Goal: Transaction & Acquisition: Purchase product/service

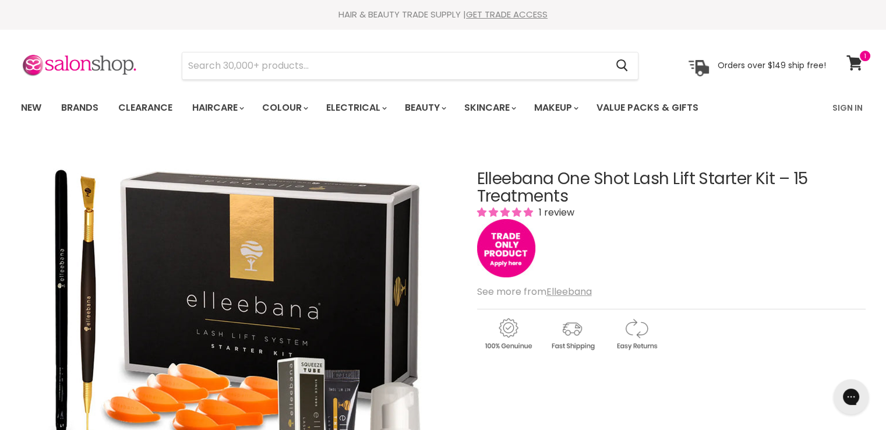
drag, startPoint x: 690, startPoint y: 179, endPoint x: 457, endPoint y: 179, distance: 232.9
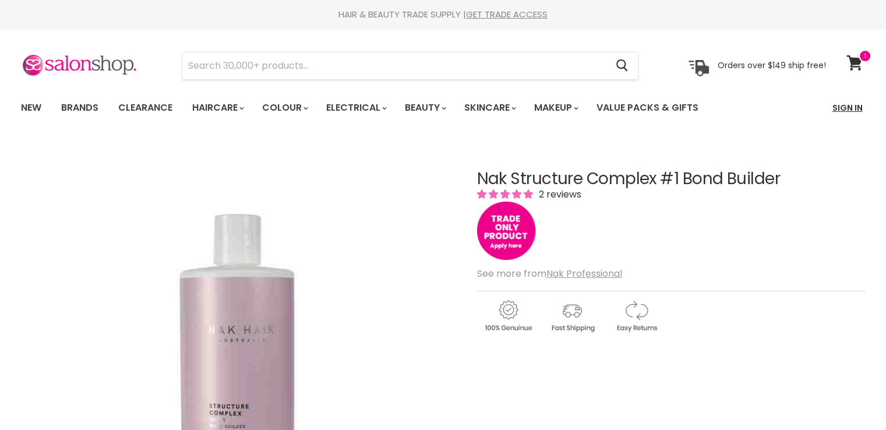
click at [853, 108] on link "Sign In" at bounding box center [847, 108] width 44 height 24
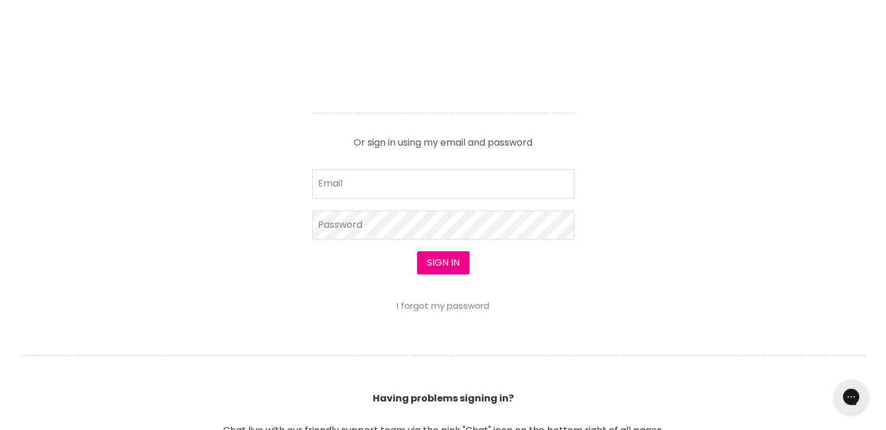
scroll to position [524, 0]
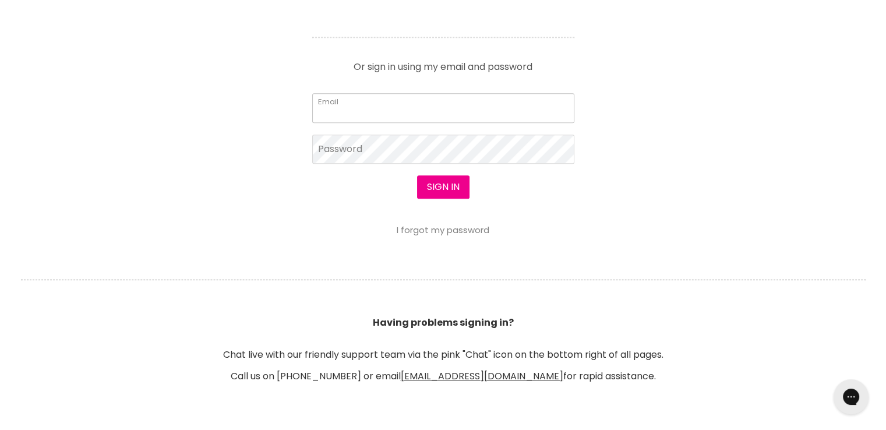
type input "[EMAIL_ADDRESS][DOMAIN_NAME]"
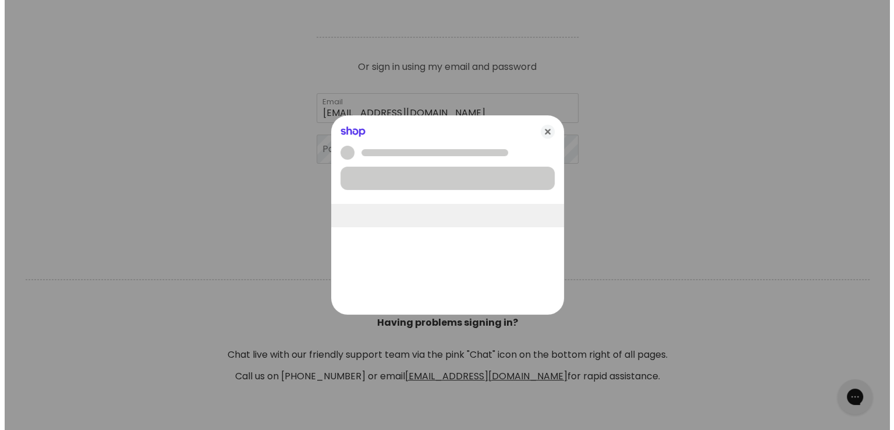
scroll to position [525, 0]
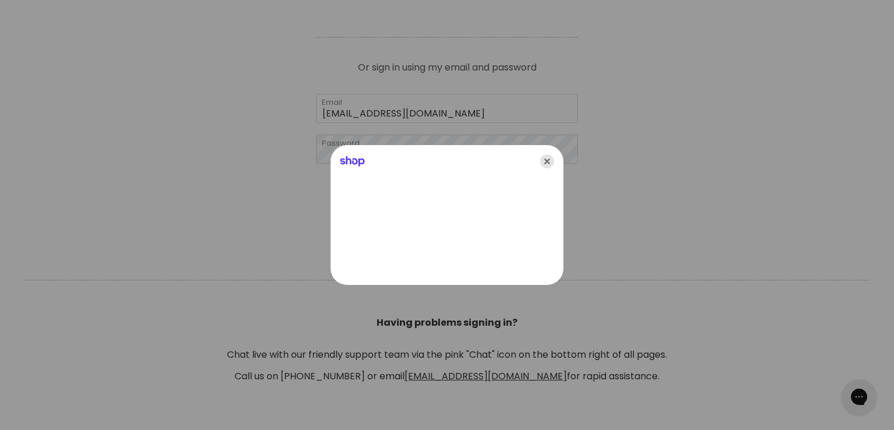
click at [553, 163] on icon "Close" at bounding box center [547, 161] width 14 height 14
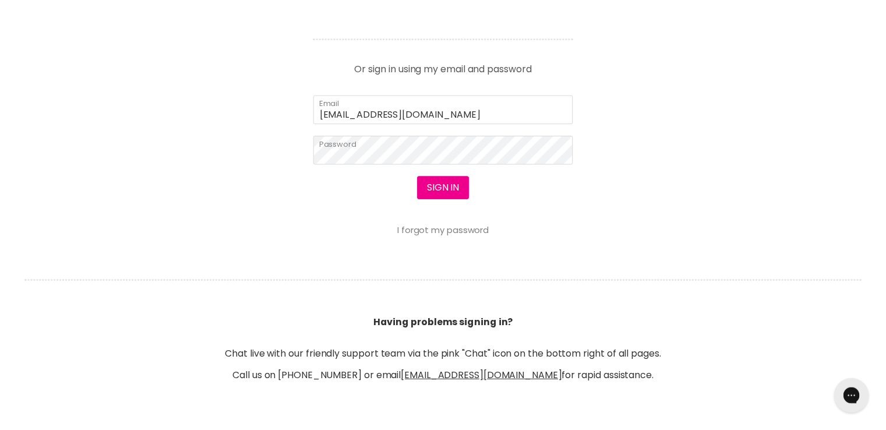
scroll to position [524, 0]
click at [422, 179] on button "Sign in" at bounding box center [443, 186] width 52 height 23
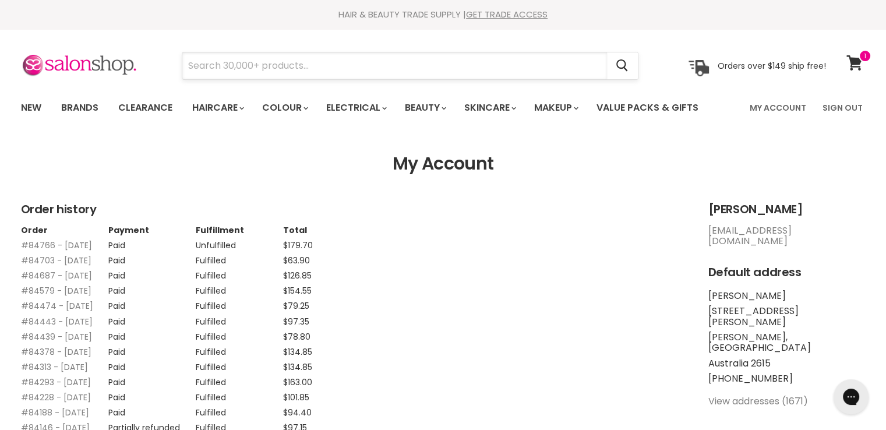
click at [277, 68] on input "Search" at bounding box center [394, 65] width 425 height 27
paste input "Elleebana One Shot Lash Lift Starter Kit"
type input "Elleebana One Shot Lash Lift Starter Kit"
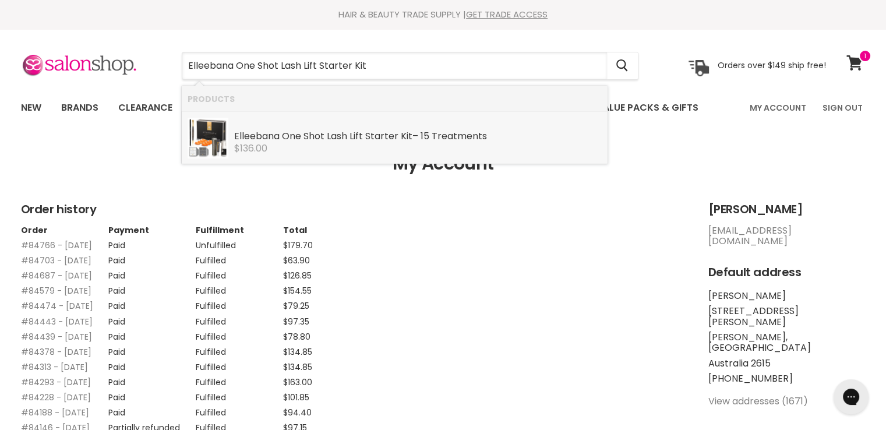
click at [228, 140] on img "Products: Elleebana One Shot Lash Lift Starter Kit – 15 Treatments" at bounding box center [208, 138] width 41 height 41
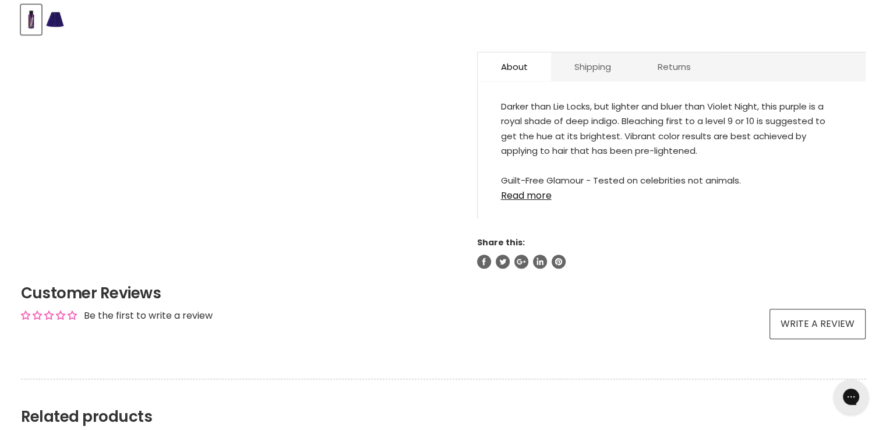
scroll to position [641, 0]
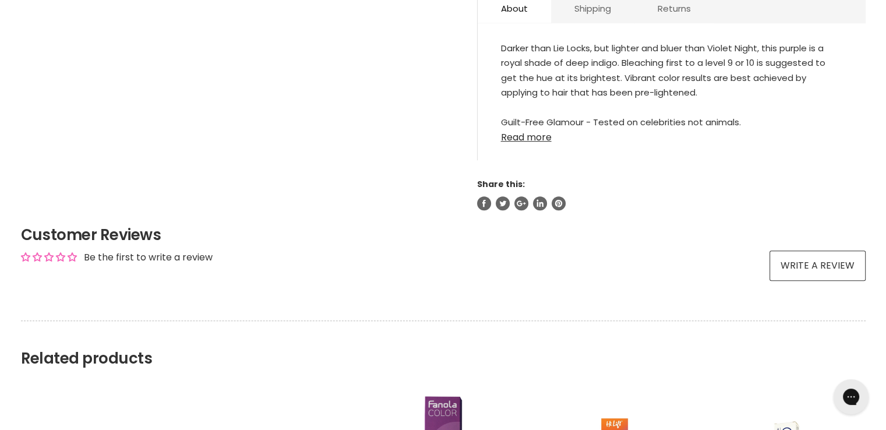
click at [529, 137] on link "Read more" at bounding box center [671, 133] width 341 height 17
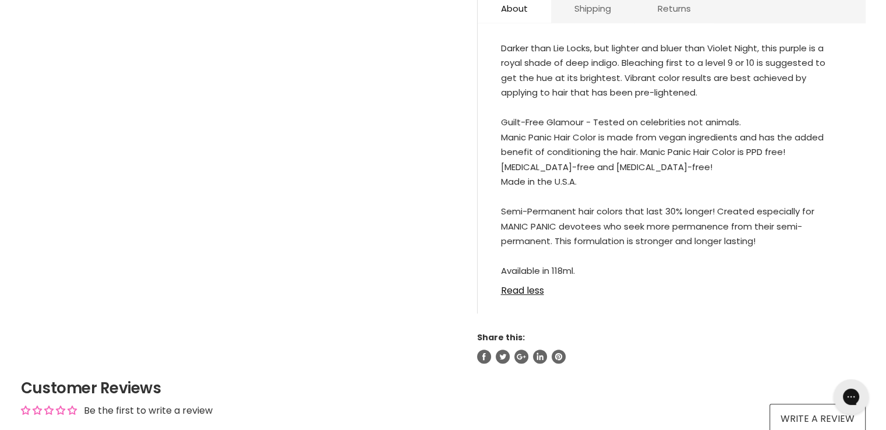
drag, startPoint x: 497, startPoint y: 46, endPoint x: 789, endPoint y: 272, distance: 369.0
click at [789, 272] on div "Darker than Lie Locks, but lighter and bluer than Violet Night, this purple is …" at bounding box center [672, 174] width 388 height 278
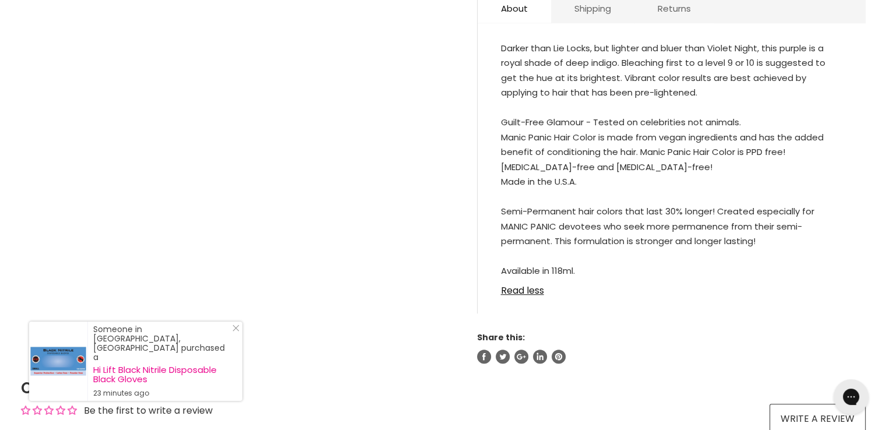
copy div "Darker than Lie Locks, but lighter and bluer than Violet Night, this purple is …"
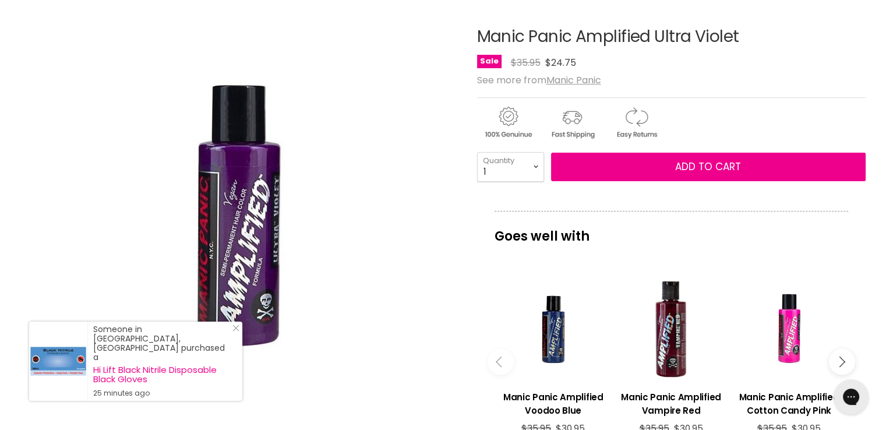
scroll to position [0, 0]
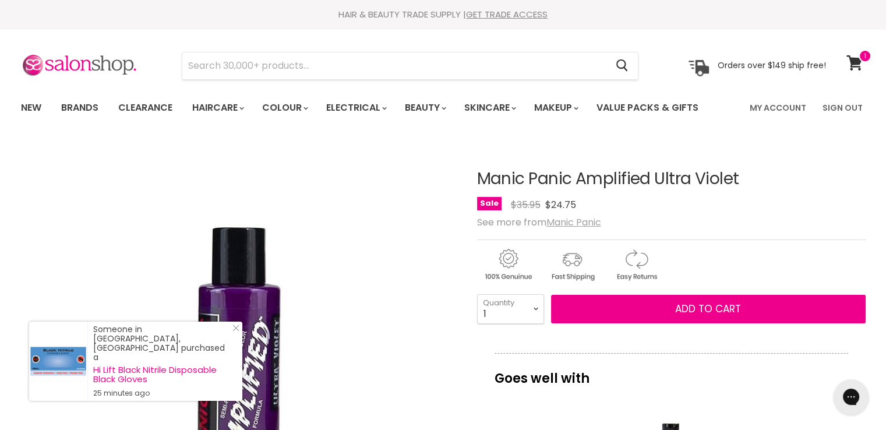
click at [573, 222] on u "Manic Panic" at bounding box center [573, 221] width 55 height 13
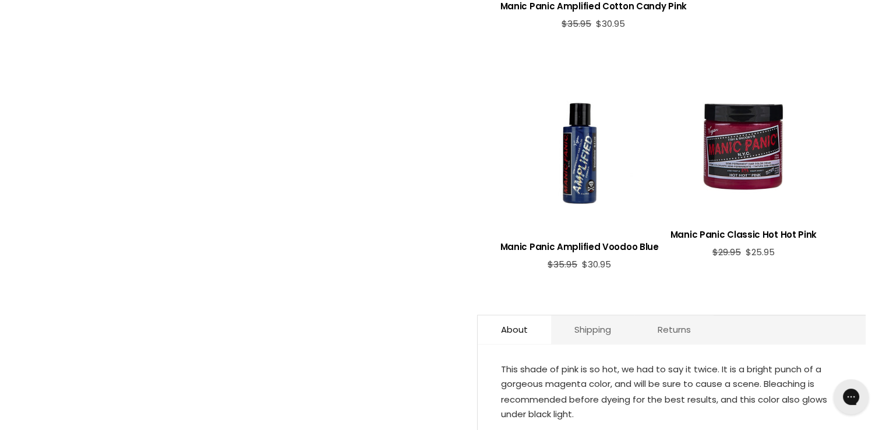
scroll to position [653, 0]
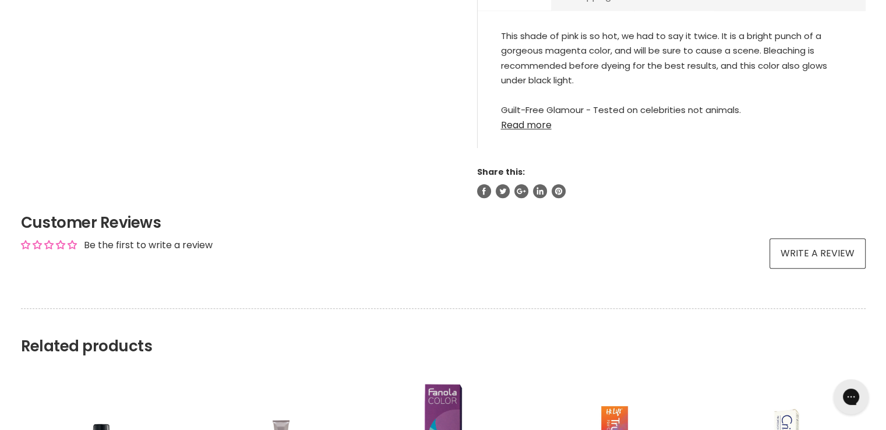
click at [533, 122] on link "Read more" at bounding box center [671, 121] width 341 height 17
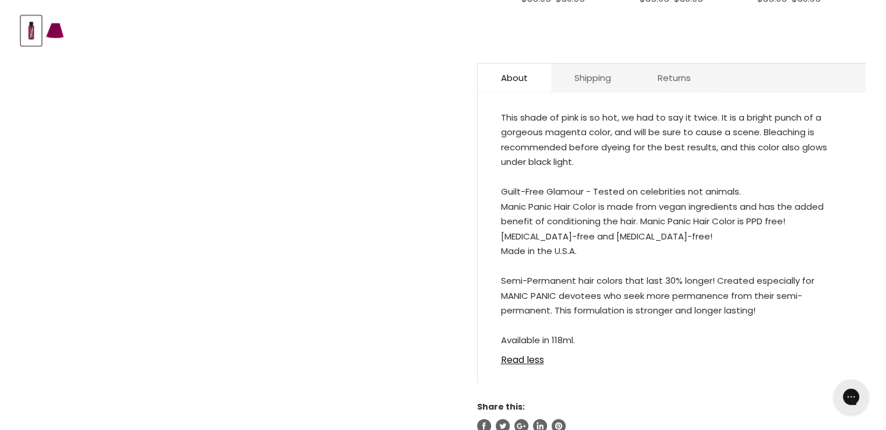
scroll to position [536, 0]
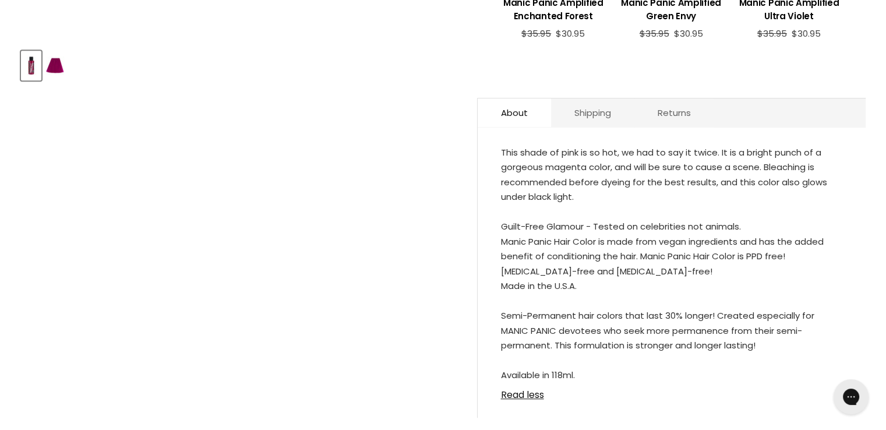
drag, startPoint x: 496, startPoint y: 150, endPoint x: 602, endPoint y: 264, distance: 155.8
click at [730, 371] on div "This shade of pink is so hot, we had to say it twice. It is a bright punch of a…" at bounding box center [672, 278] width 388 height 278
copy div "This shade of pink is so hot, we had to say it twice. It is a bright punch of a…"
